Goal: Task Accomplishment & Management: Manage account settings

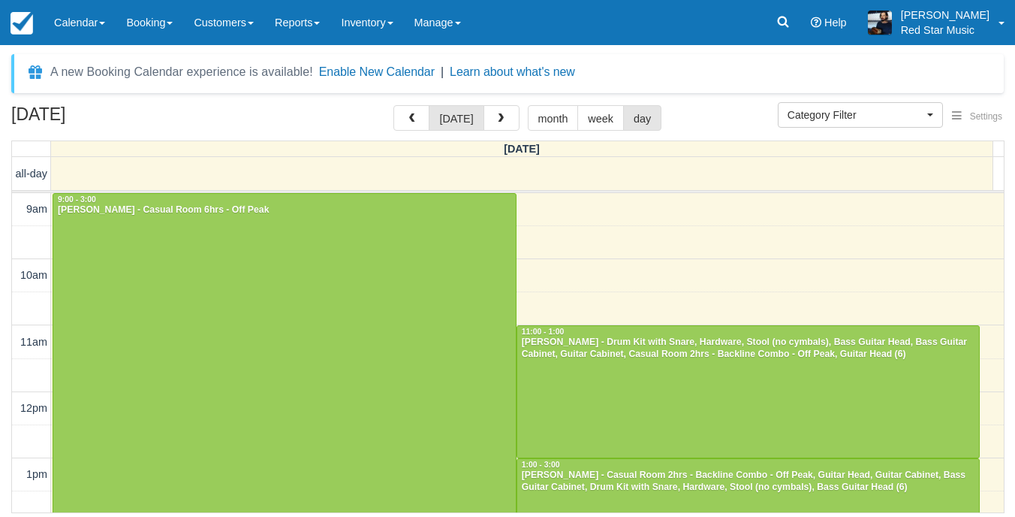
select select
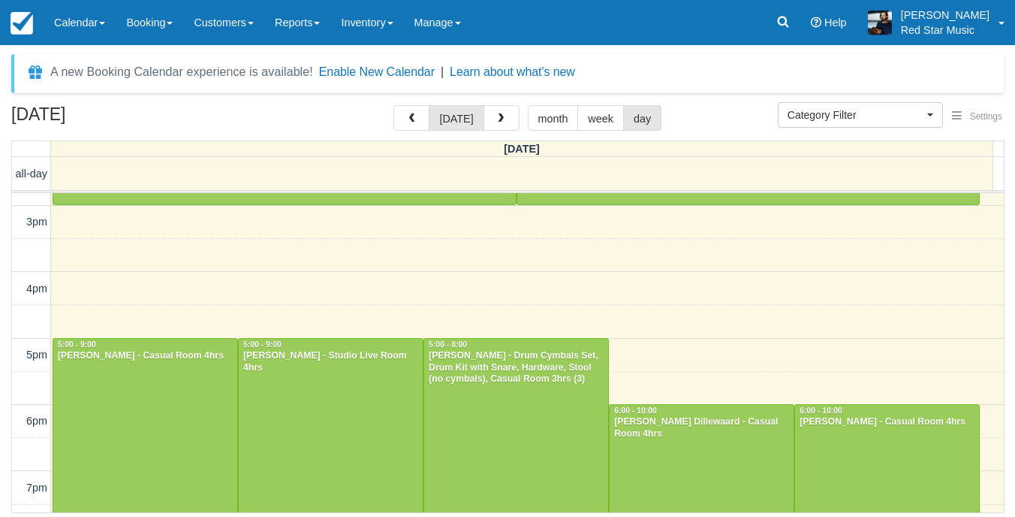
scroll to position [167, 0]
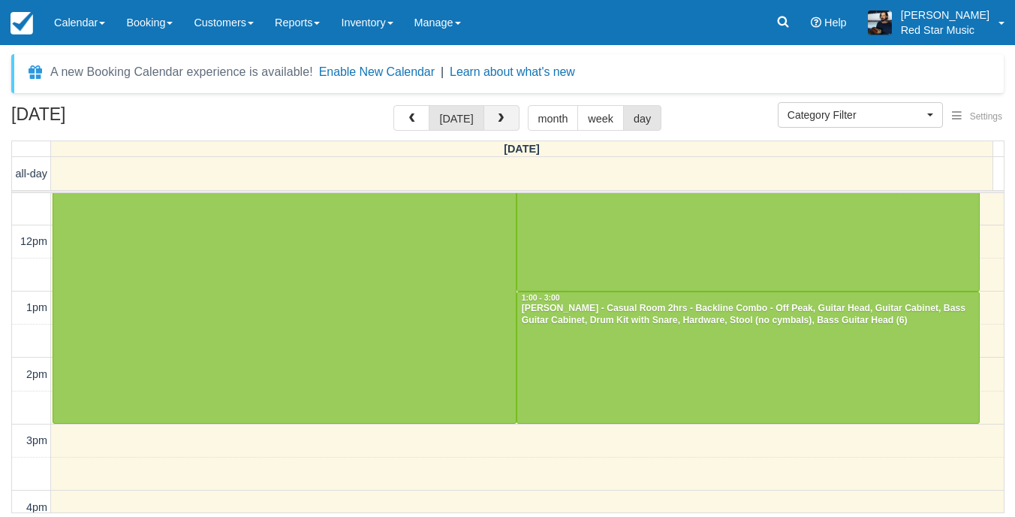
click at [510, 116] on button "button" at bounding box center [502, 118] width 36 height 26
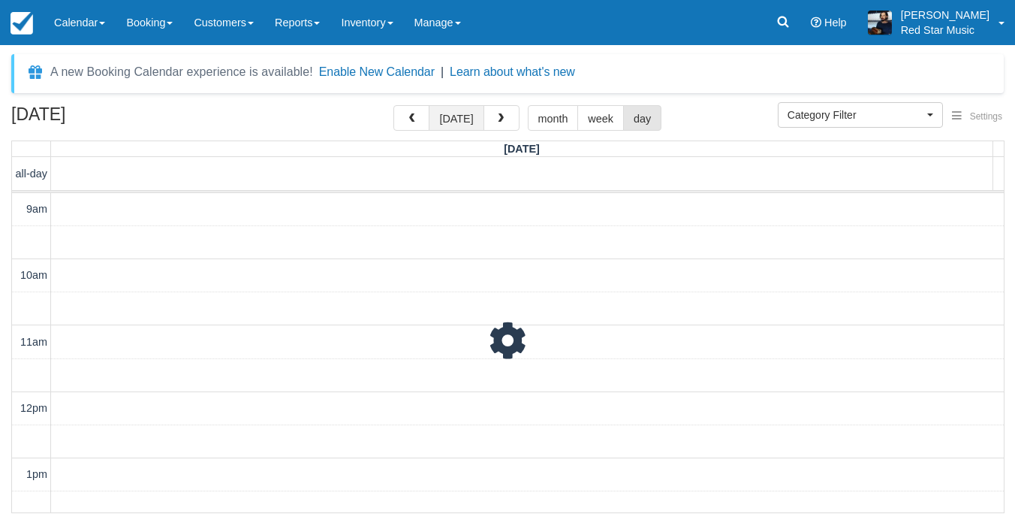
click at [463, 123] on button "[DATE]" at bounding box center [456, 118] width 55 height 26
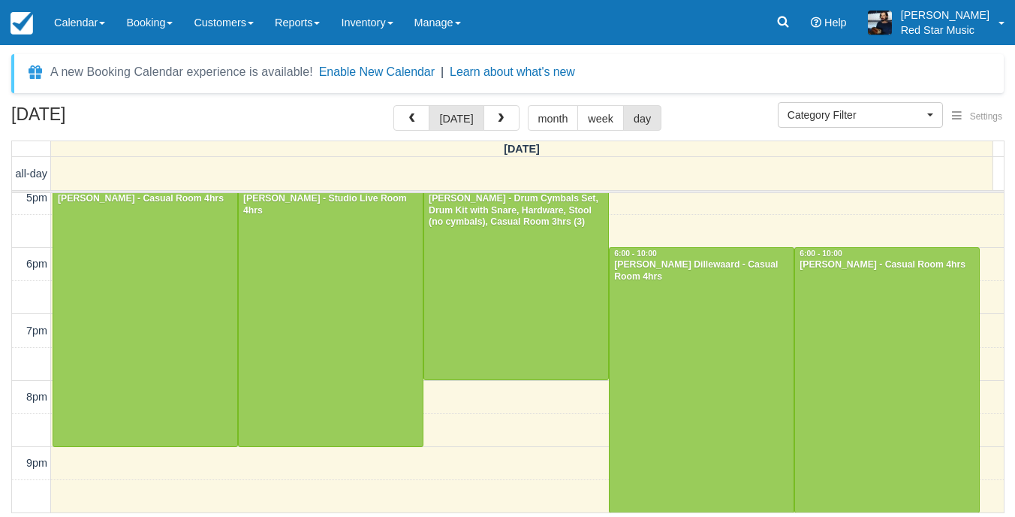
scroll to position [467, 0]
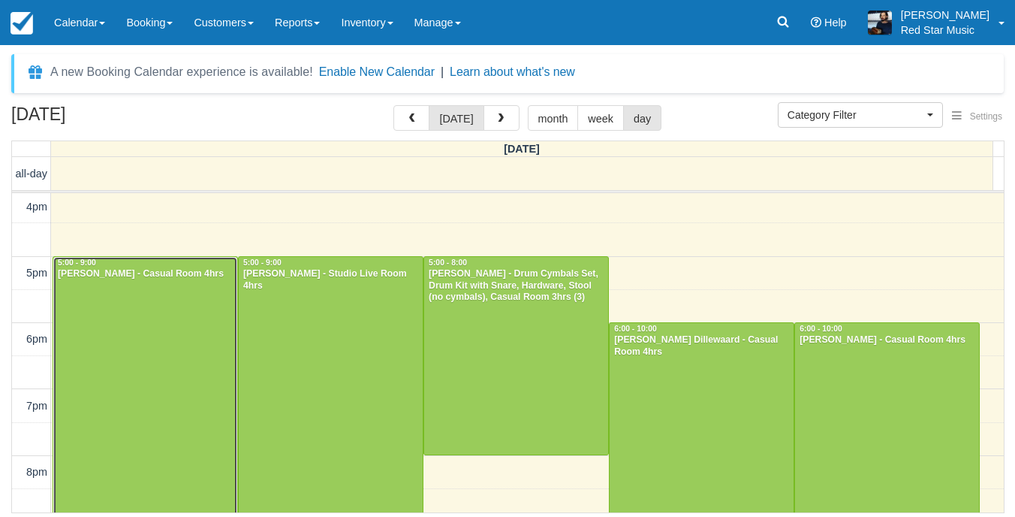
click at [104, 308] on div at bounding box center [145, 389] width 184 height 264
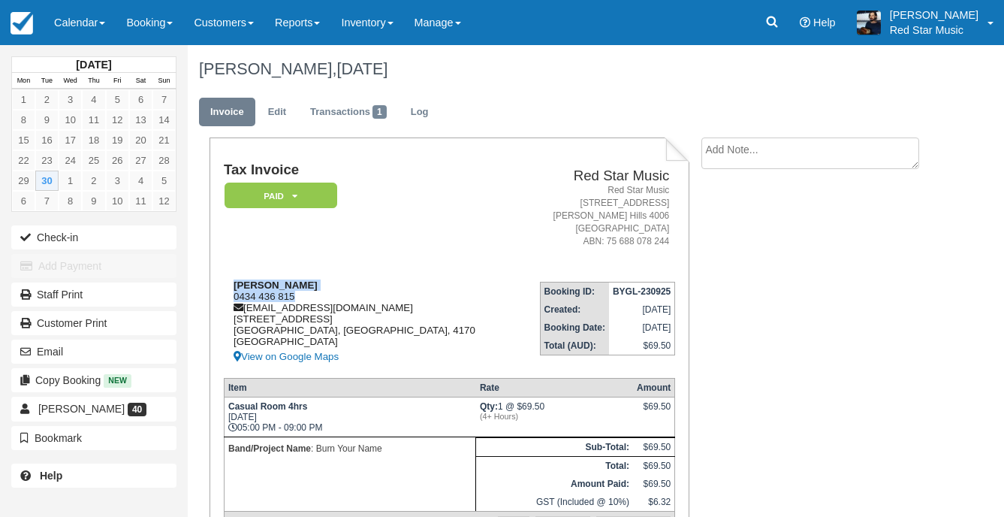
drag, startPoint x: 304, startPoint y: 294, endPoint x: 362, endPoint y: 284, distance: 58.8
click at [362, 284] on div "Anton Marentes 0434 436 815 lemontez97@gmail.com 24 Burrai Street Morningside B…" at bounding box center [371, 322] width 294 height 86
click at [804, 158] on textarea at bounding box center [811, 153] width 218 height 32
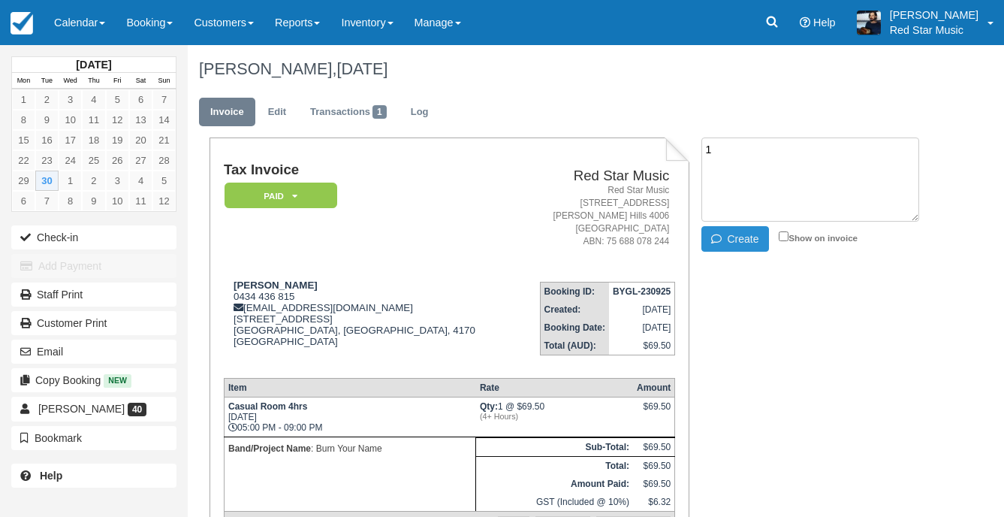
type textarea "1"
click at [754, 243] on button "Create" at bounding box center [736, 239] width 68 height 26
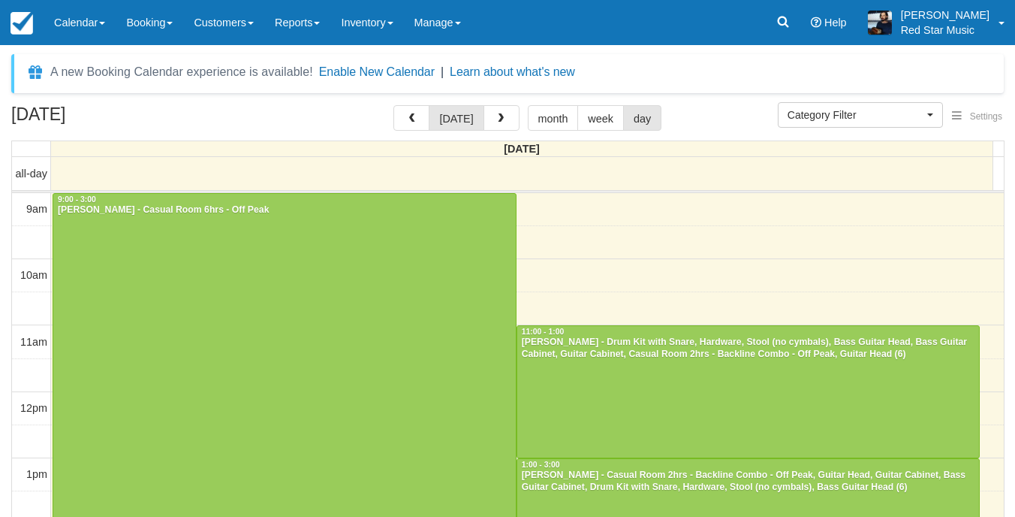
select select
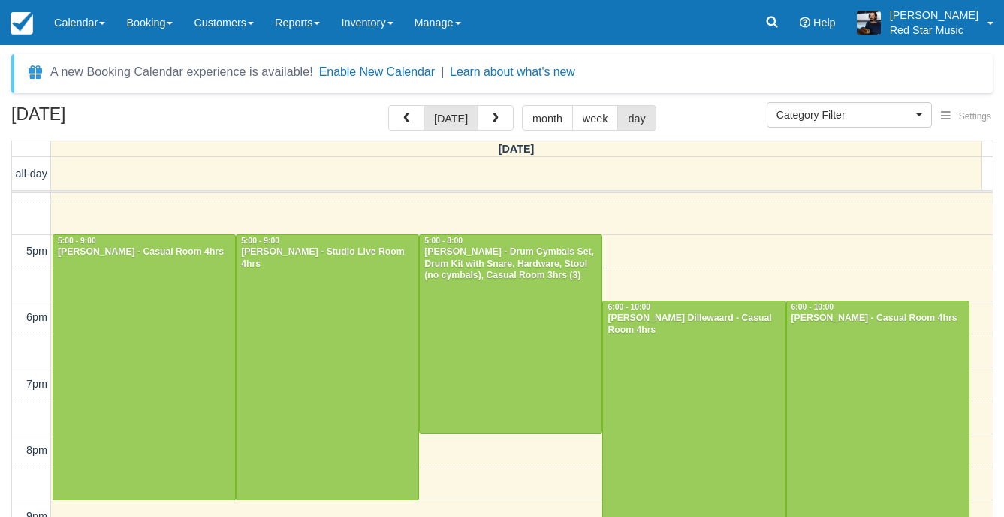
scroll to position [502, 0]
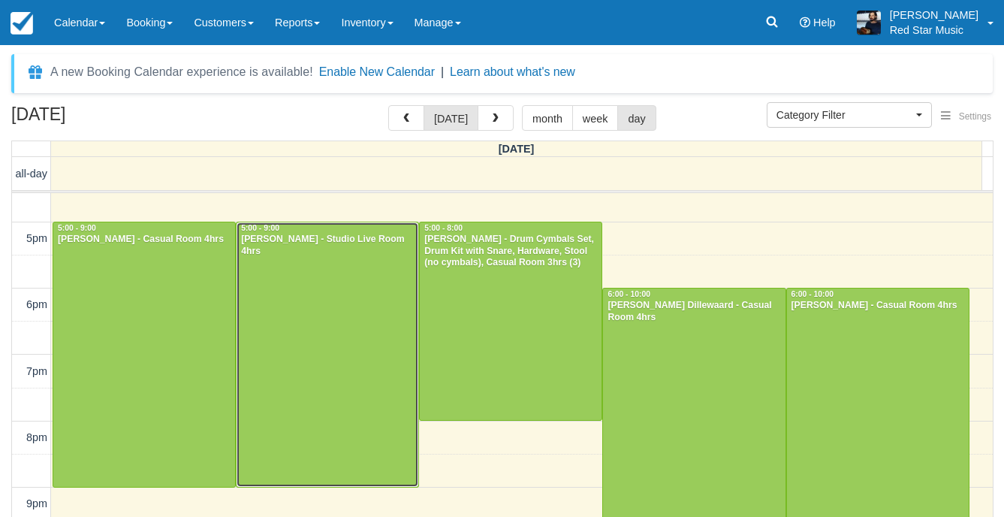
click at [345, 350] on div at bounding box center [328, 354] width 182 height 264
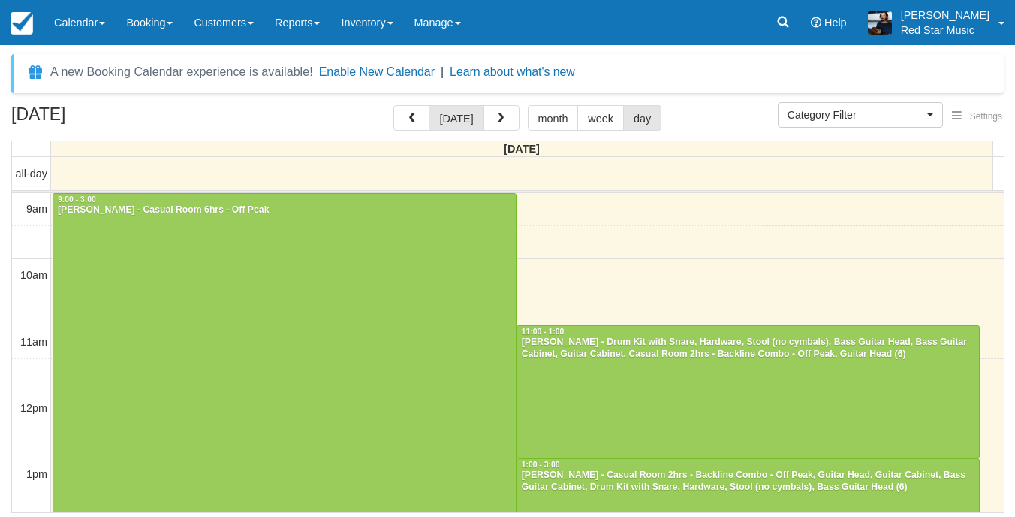
select select
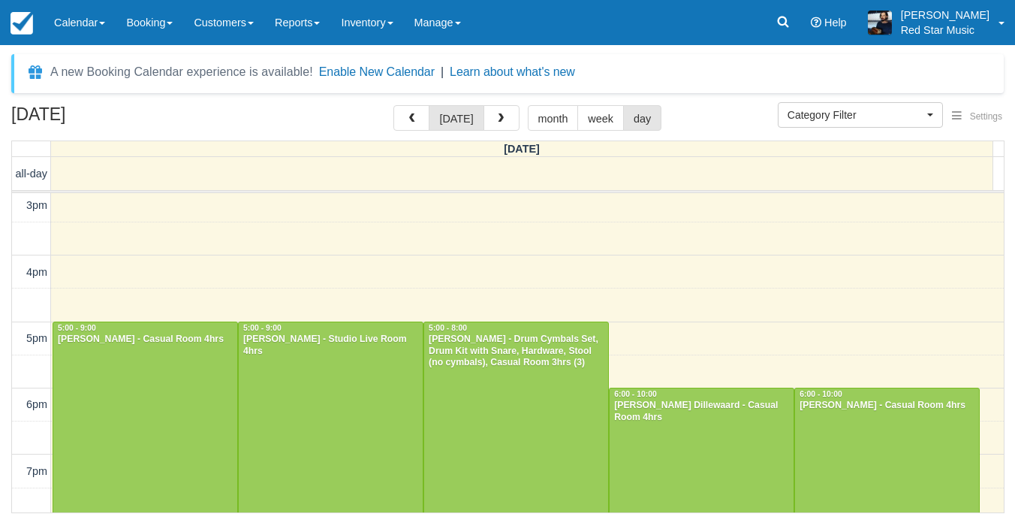
scroll to position [392, 0]
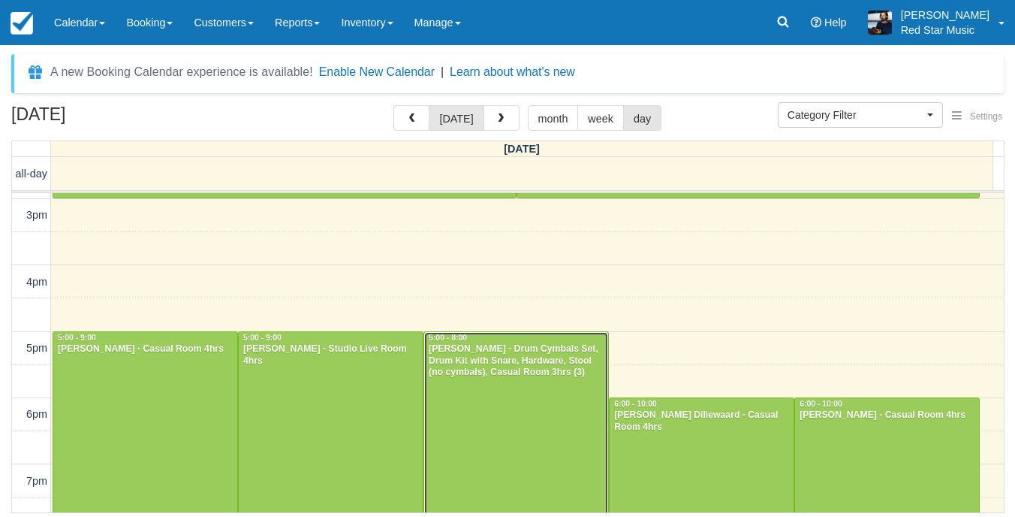
click at [521, 373] on div "[PERSON_NAME] - Drum Cymbals Set, Drum Kit with Snare, Hardware, Stool (no cymb…" at bounding box center [516, 361] width 177 height 36
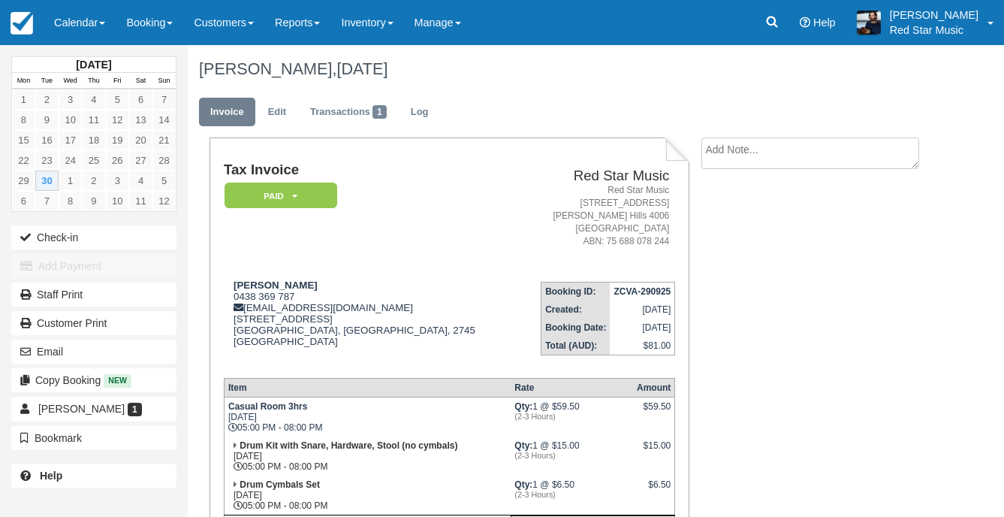
click at [735, 144] on textarea at bounding box center [811, 153] width 218 height 32
type textarea "3"
click at [746, 229] on button "Create" at bounding box center [736, 239] width 68 height 26
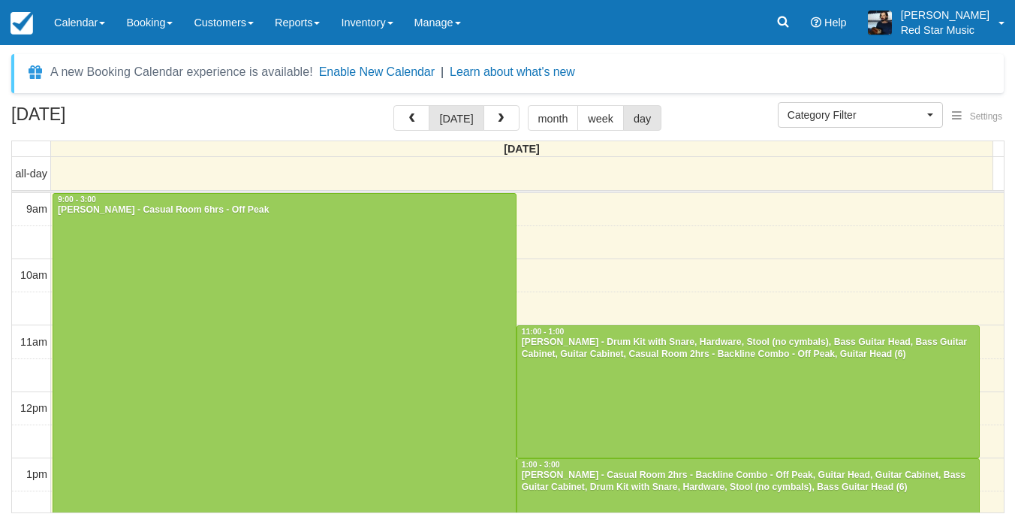
select select
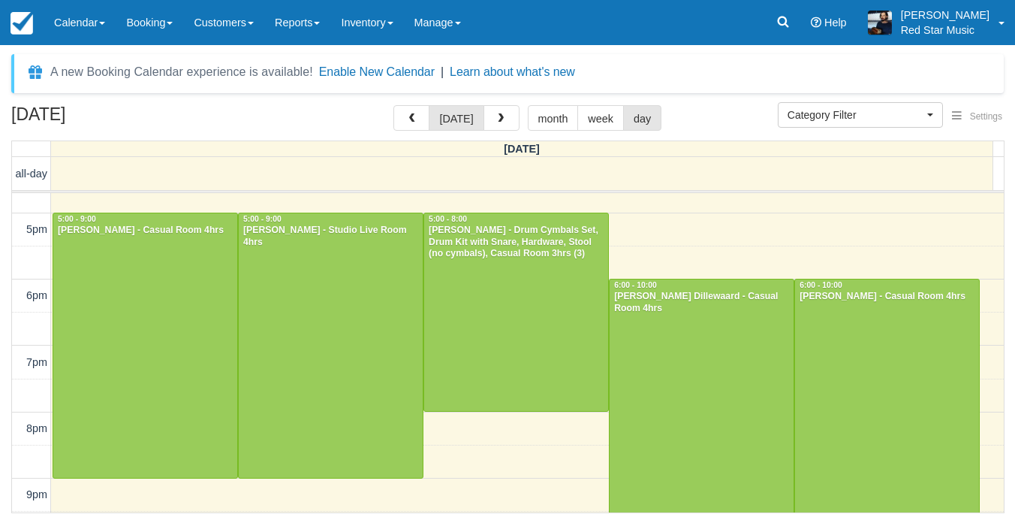
scroll to position [542, 0]
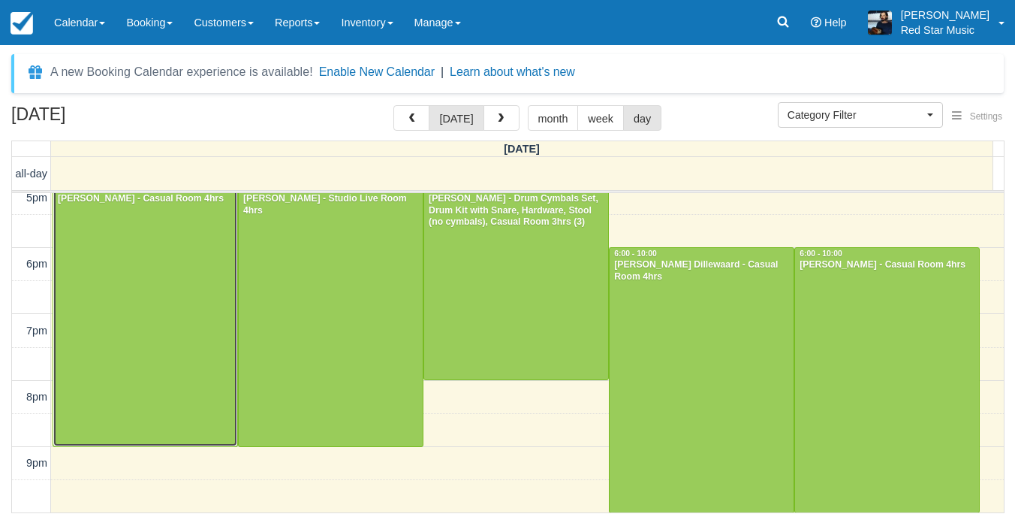
click at [172, 282] on div at bounding box center [145, 314] width 184 height 264
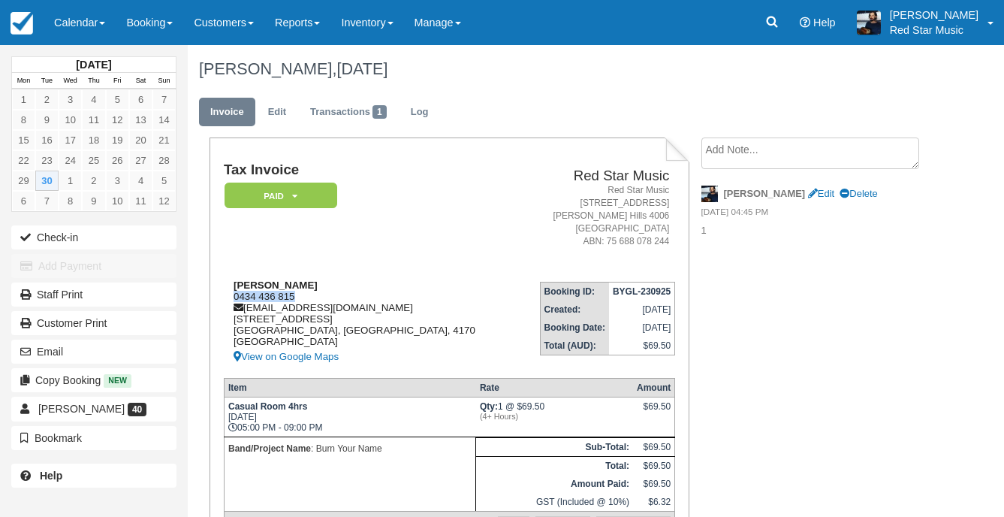
drag, startPoint x: 294, startPoint y: 296, endPoint x: 228, endPoint y: 297, distance: 66.9
click at [228, 297] on div "[PERSON_NAME] 0434 436 815 [EMAIL_ADDRESS][DOMAIN_NAME] [STREET_ADDRESS] View o…" at bounding box center [371, 322] width 294 height 86
copy div "0434 436 815"
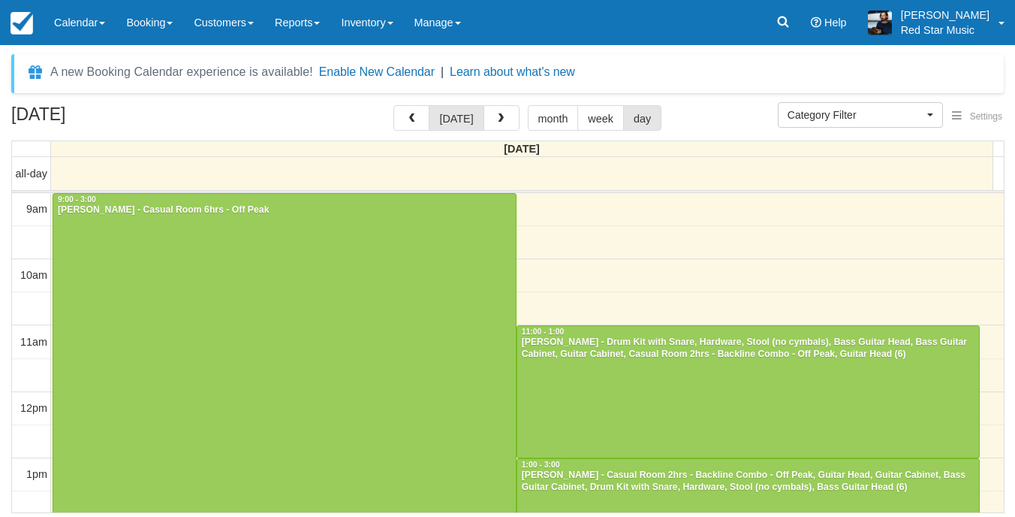
select select
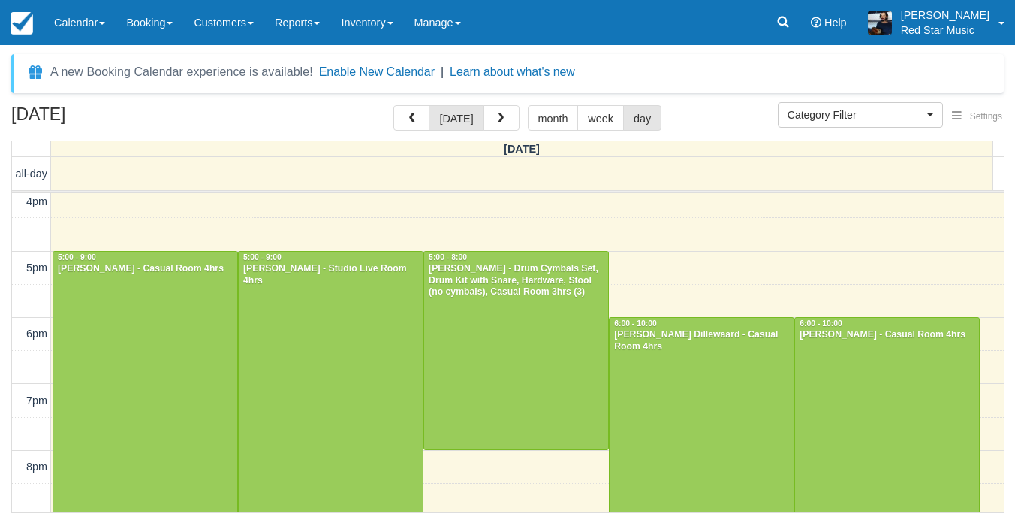
scroll to position [392, 0]
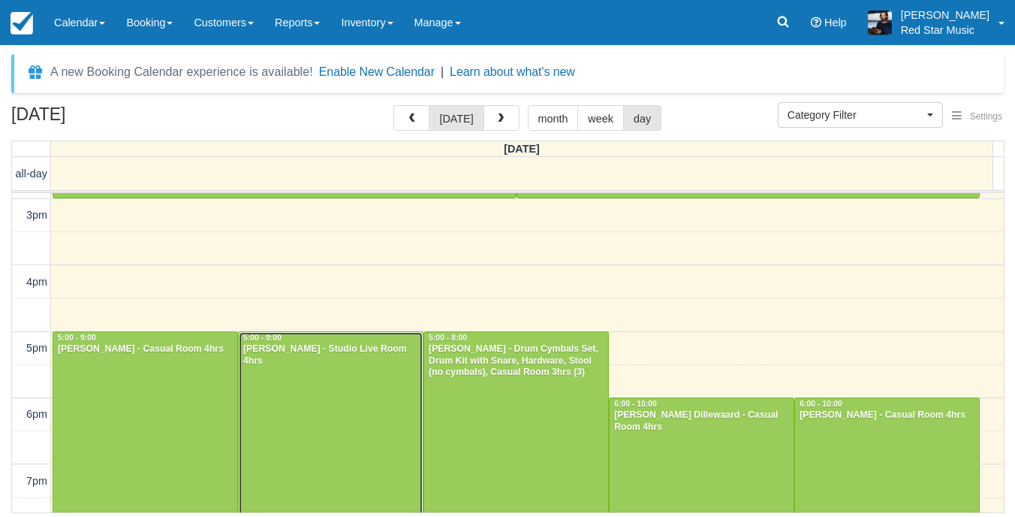
click at [361, 385] on div at bounding box center [331, 464] width 184 height 264
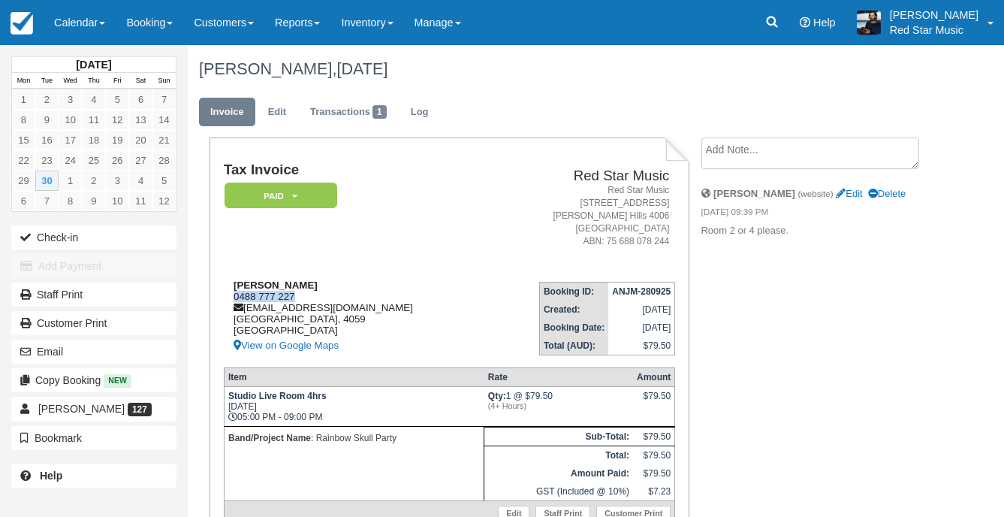
drag, startPoint x: 318, startPoint y: 295, endPoint x: 226, endPoint y: 295, distance: 92.4
click at [226, 295] on div "Paul Cuthbert 0488 777 227 rainbowskullpartyband@gmail.com Queensland, 4059 Aus…" at bounding box center [355, 316] width 263 height 75
copy div "0488 777 227"
click at [757, 167] on textarea at bounding box center [811, 153] width 218 height 32
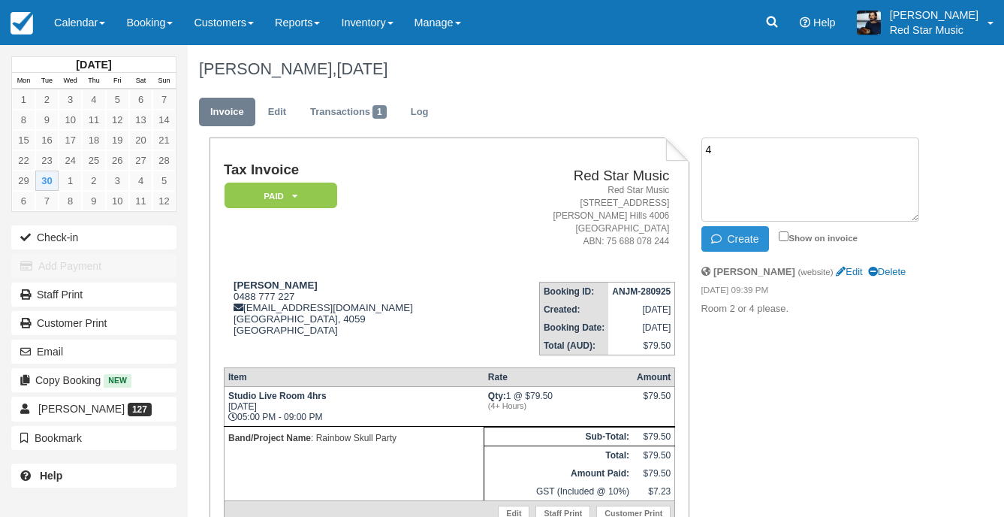
type textarea "4"
click at [732, 235] on button "Create" at bounding box center [736, 239] width 68 height 26
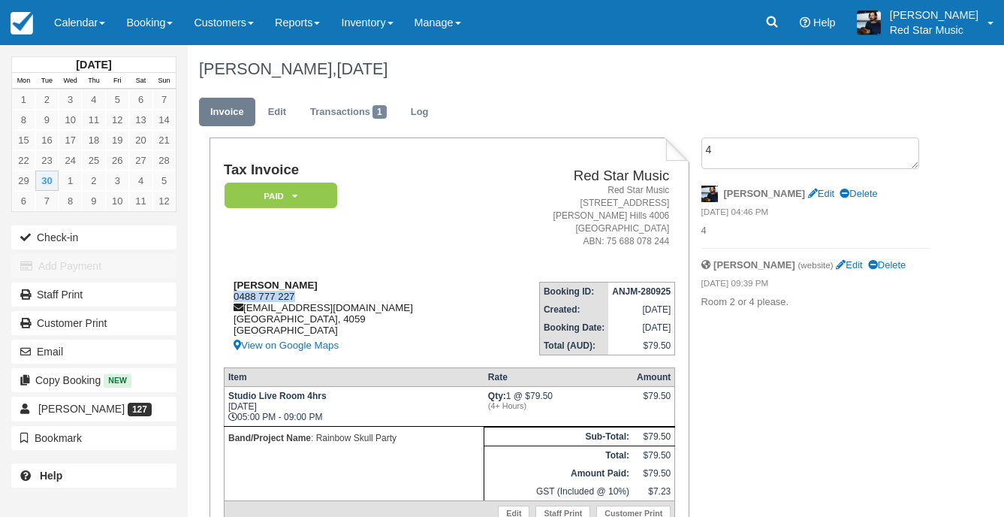
drag, startPoint x: 297, startPoint y: 294, endPoint x: 232, endPoint y: 297, distance: 65.4
click at [232, 297] on div "Paul Cuthbert 0488 777 227 rainbowskullpartyband@gmail.com Queensland, 4059 Aus…" at bounding box center [355, 316] width 263 height 75
copy div "0488 777 227"
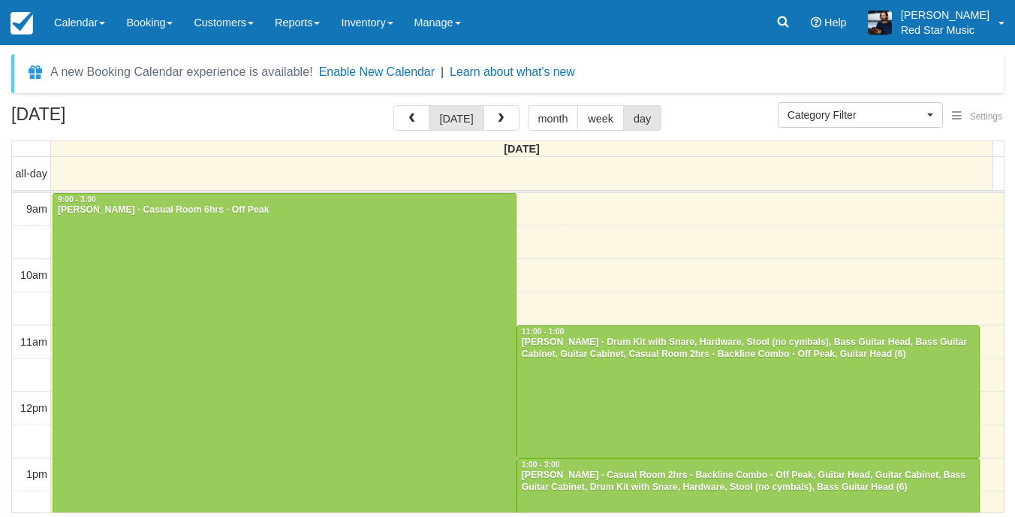
select select
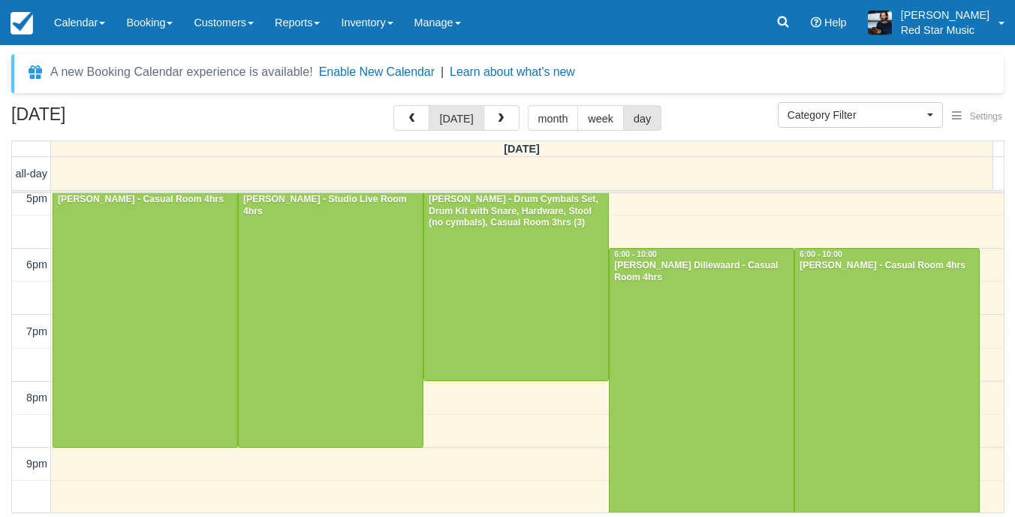
scroll to position [542, 0]
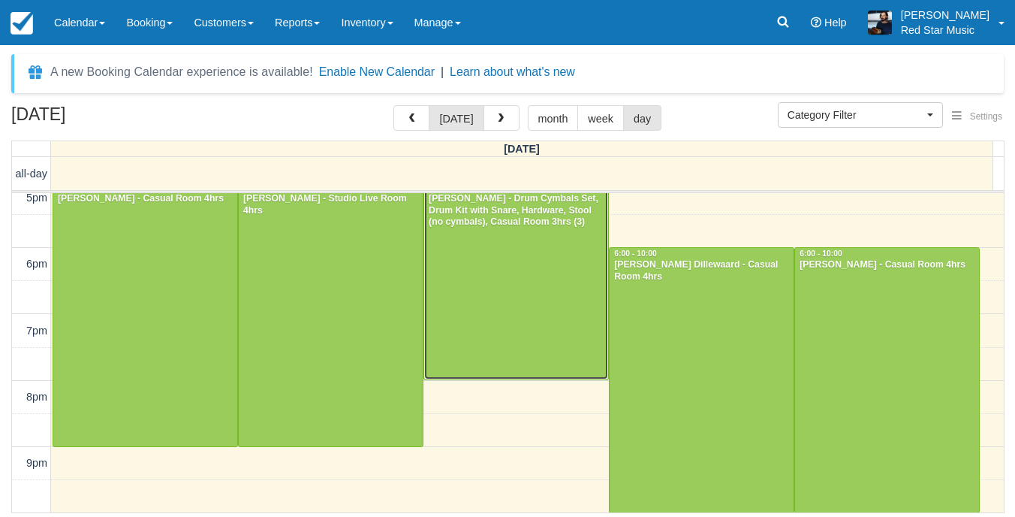
click at [516, 319] on div at bounding box center [516, 281] width 184 height 198
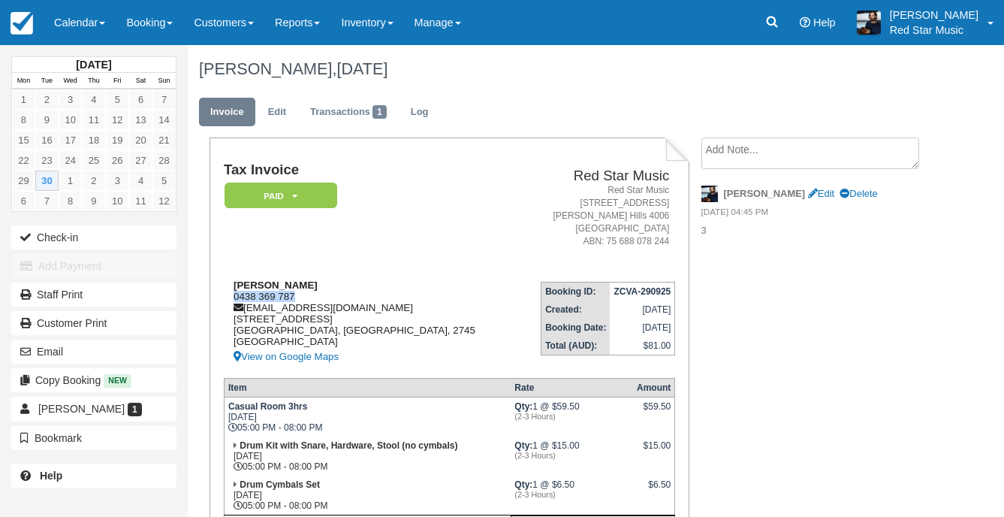
drag, startPoint x: 309, startPoint y: 294, endPoint x: 233, endPoint y: 292, distance: 75.9
click at [233, 292] on div "Daniel Sciberras 0438 369 787 danielsciberras812@gmail.com 1 Bundeluk Cres, Gle…" at bounding box center [371, 322] width 294 height 86
copy div "0438 369 787"
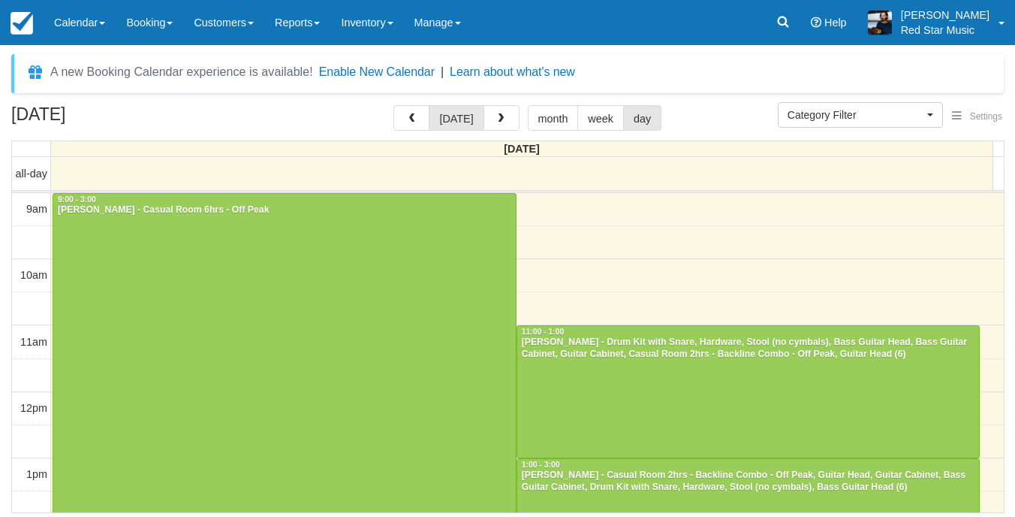
select select
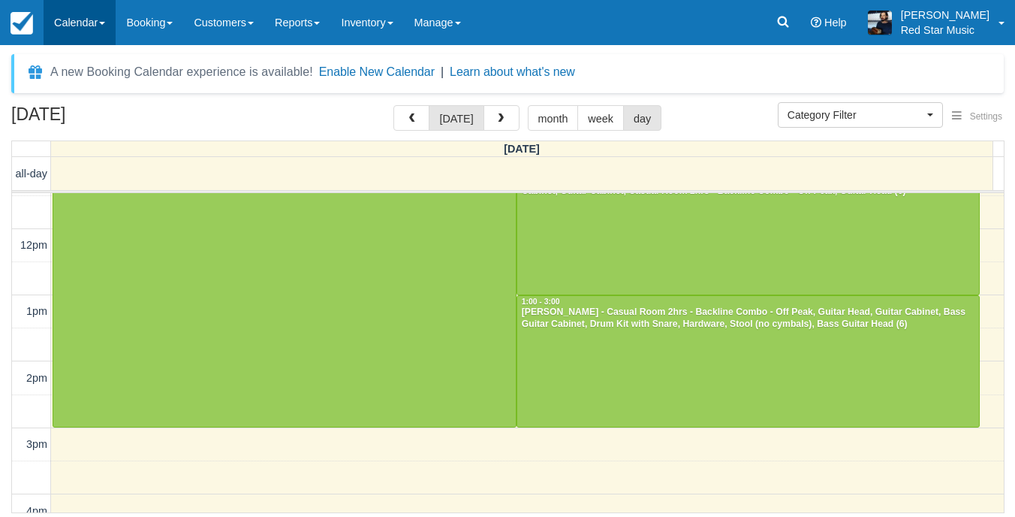
click at [71, 21] on link "Calendar" at bounding box center [80, 22] width 72 height 45
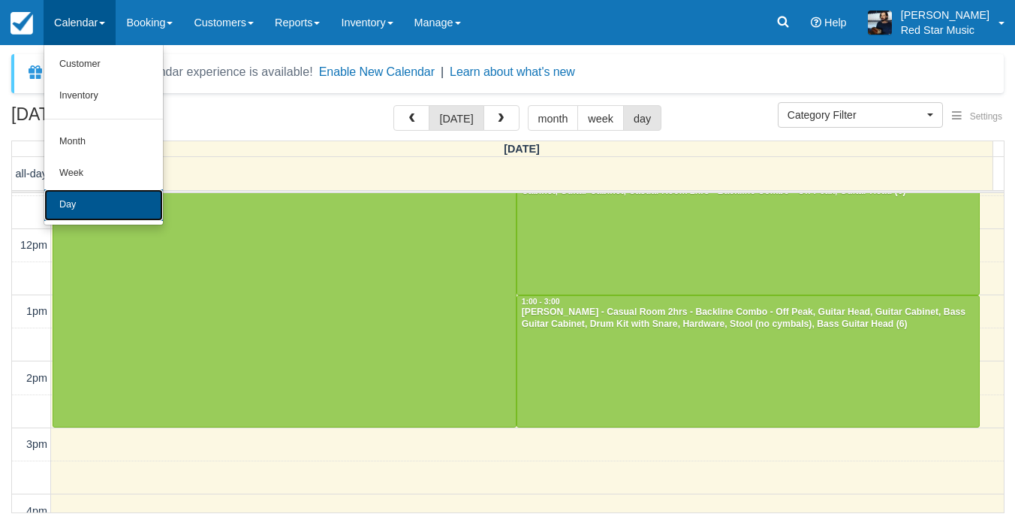
click at [91, 208] on link "Day" at bounding box center [103, 205] width 119 height 32
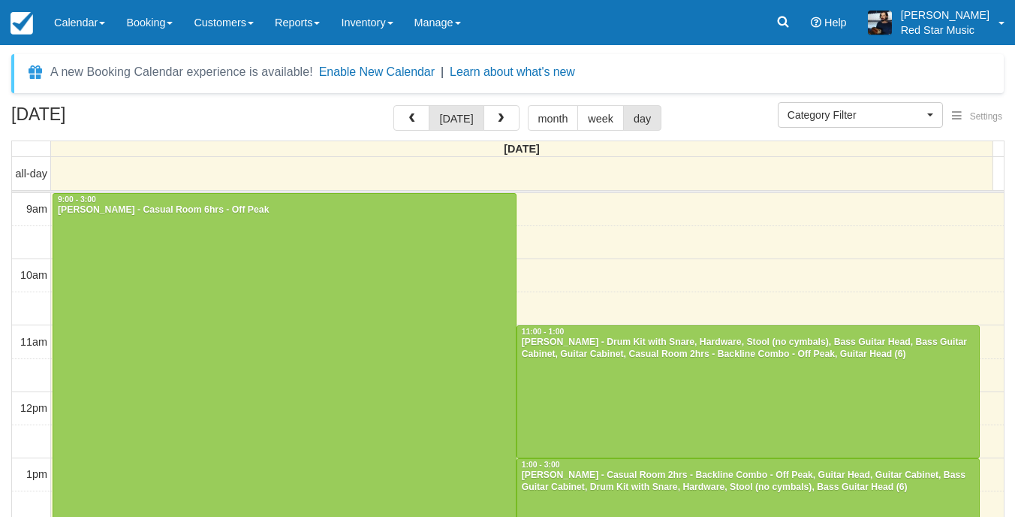
select select
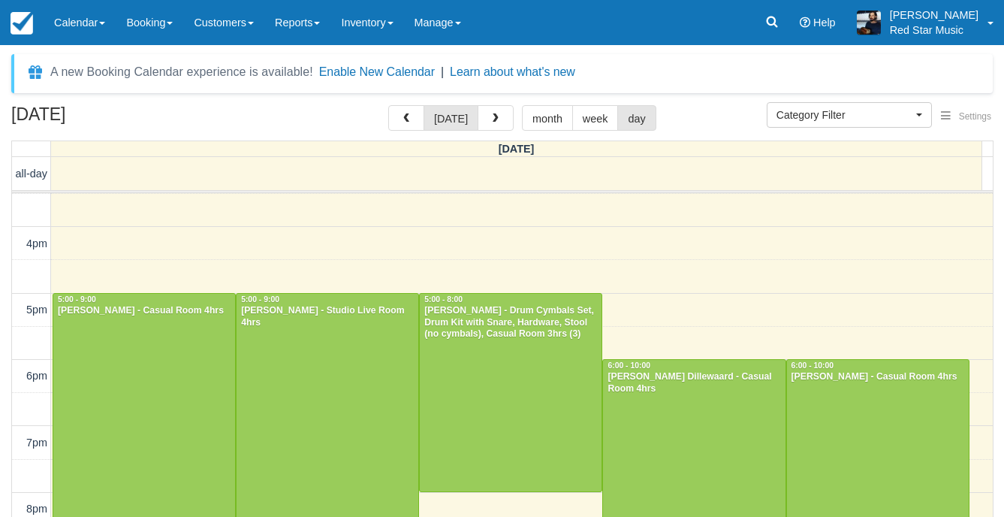
scroll to position [502, 0]
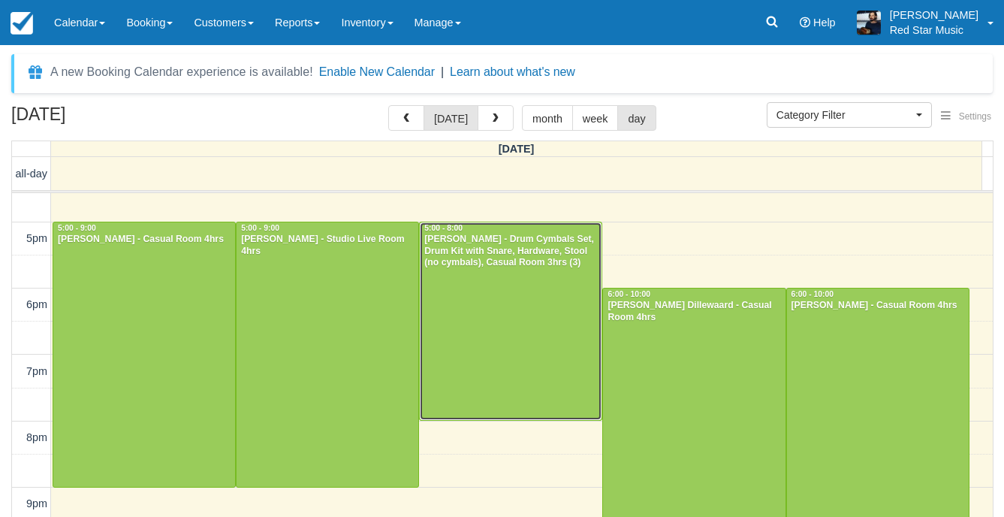
click at [483, 297] on div at bounding box center [511, 321] width 182 height 198
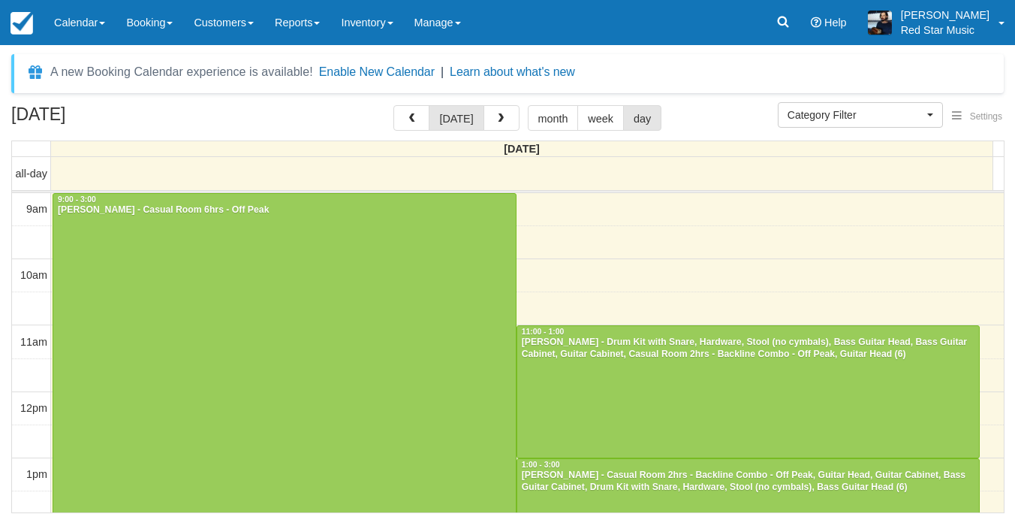
select select
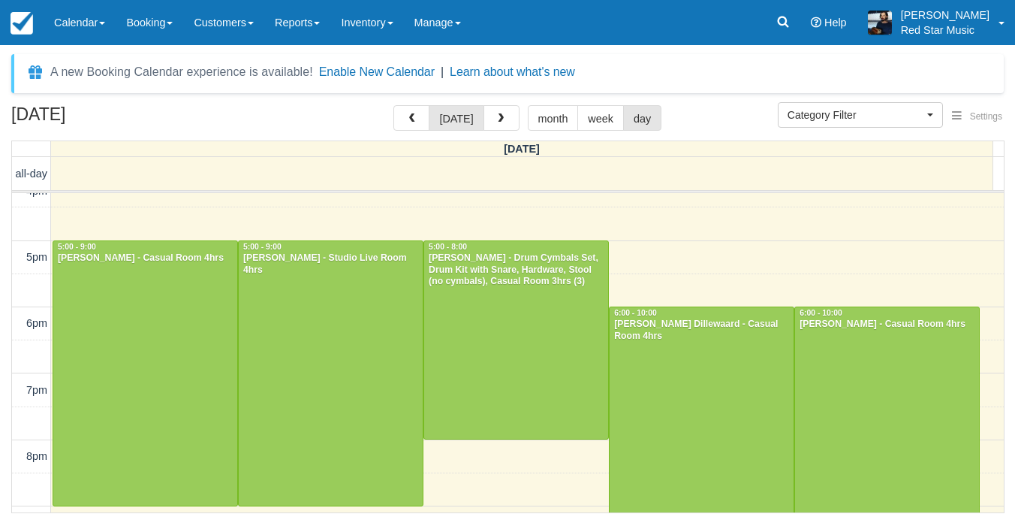
scroll to position [463, 0]
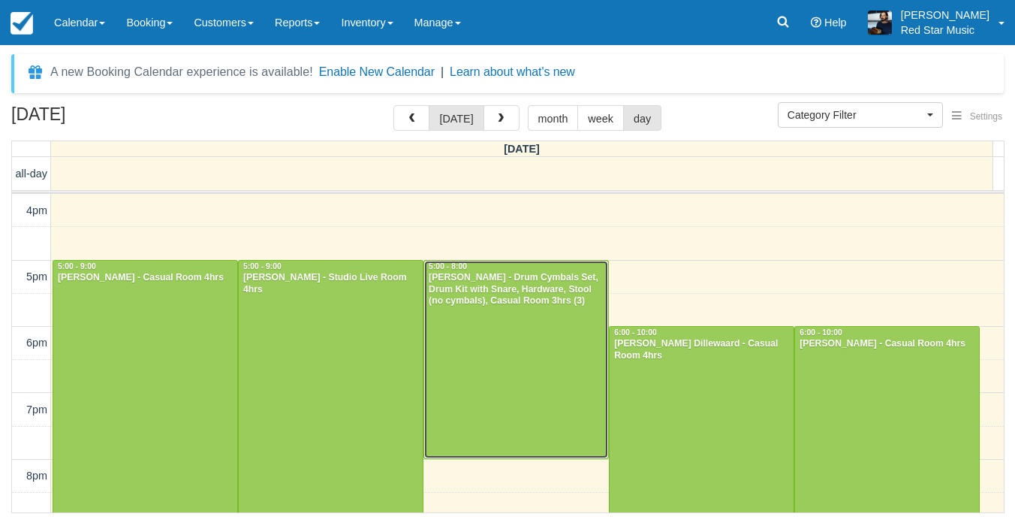
click at [478, 357] on div at bounding box center [516, 360] width 184 height 198
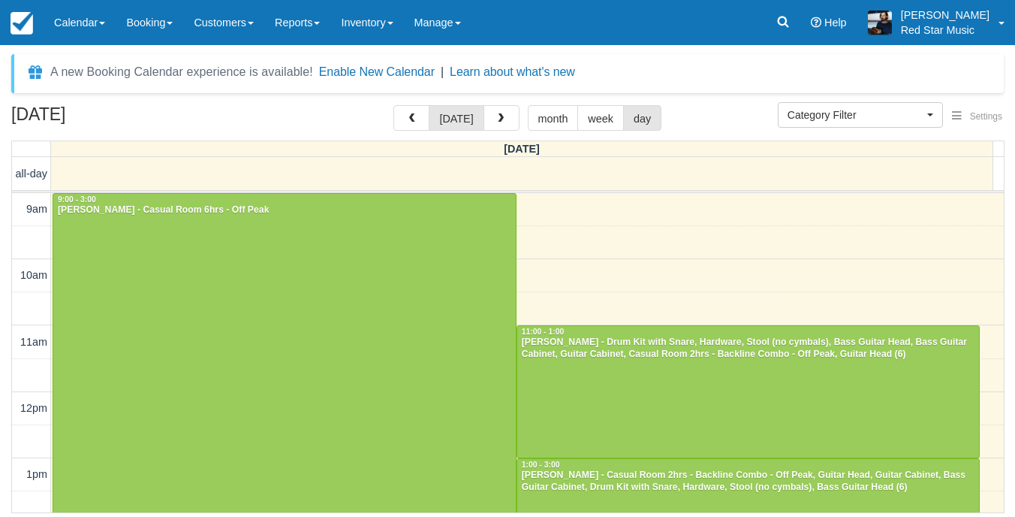
select select
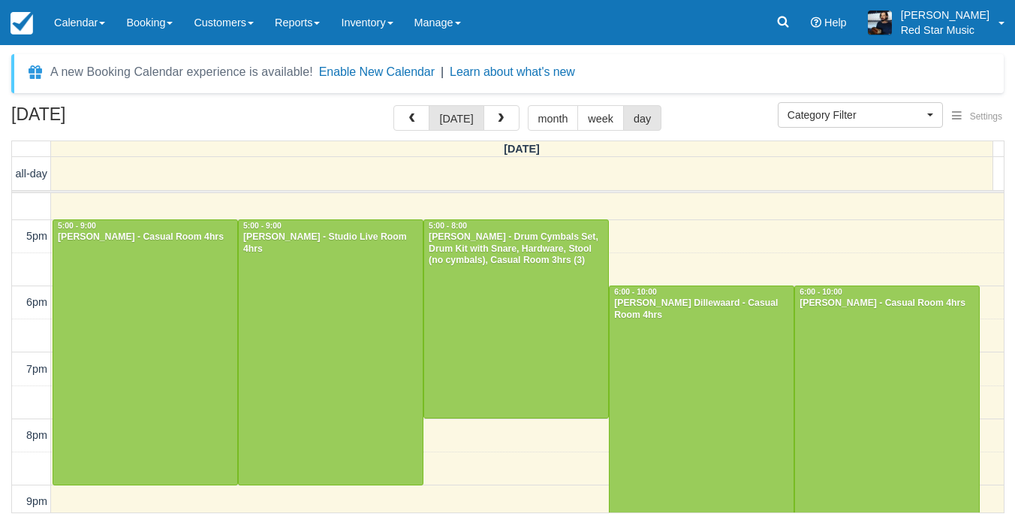
scroll to position [467, 0]
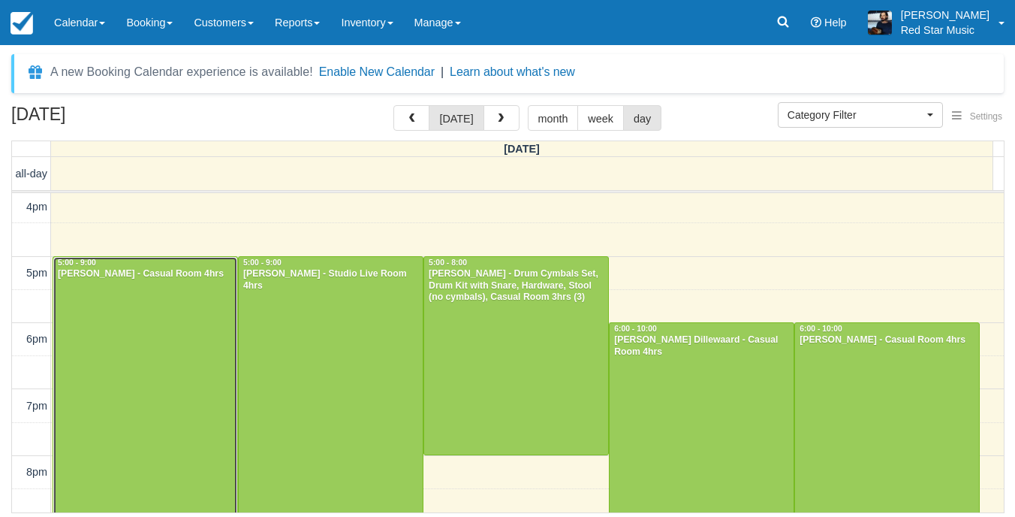
click at [154, 360] on div at bounding box center [145, 389] width 184 height 264
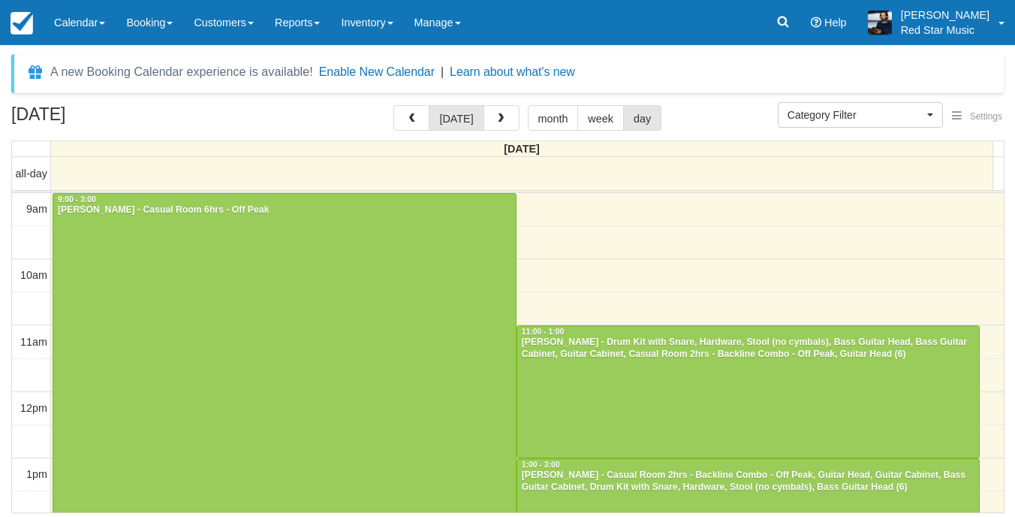
select select
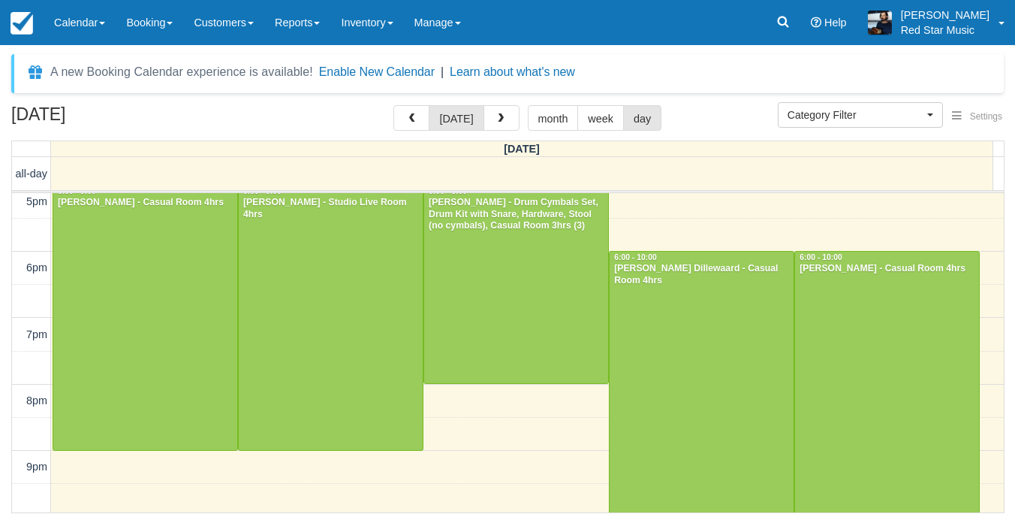
scroll to position [542, 0]
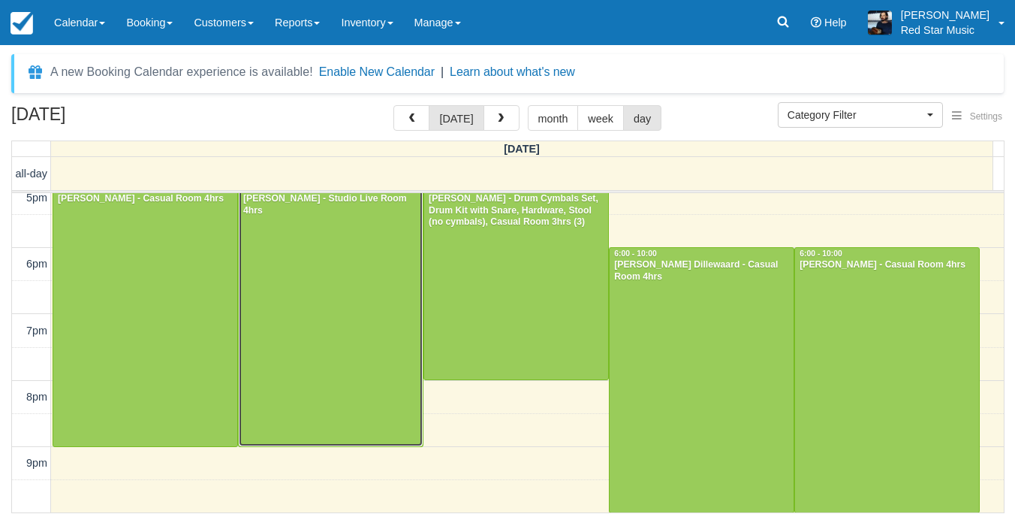
click at [242, 288] on div at bounding box center [331, 314] width 184 height 264
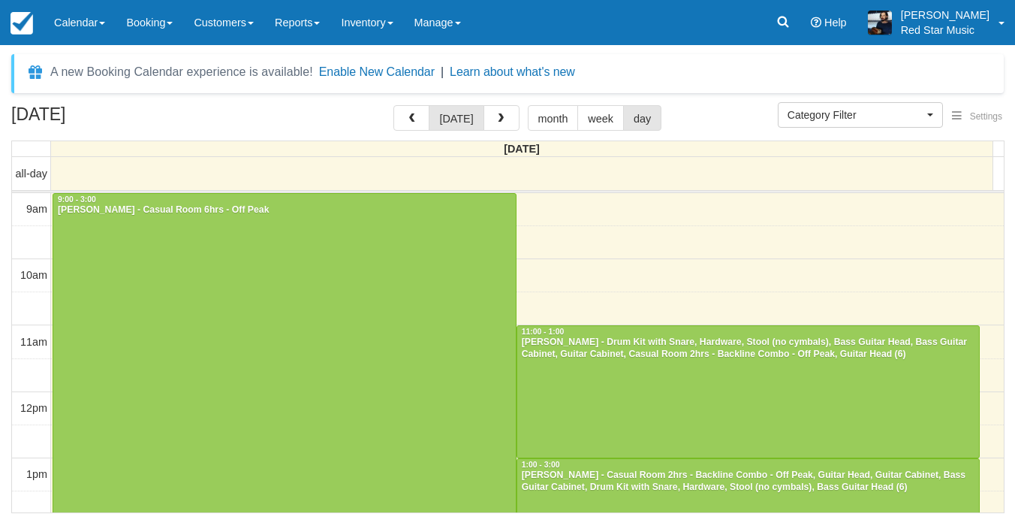
select select
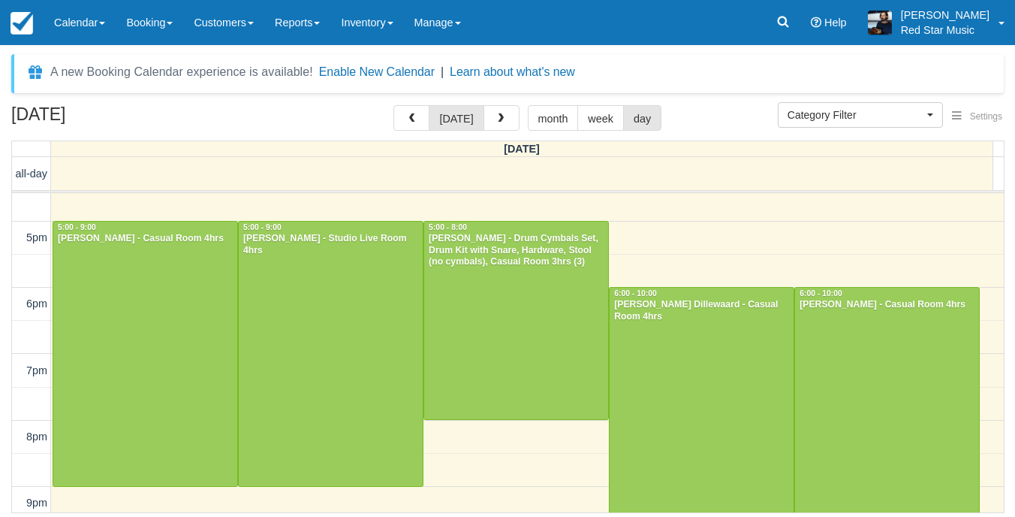
scroll to position [467, 0]
